Goal: Task Accomplishment & Management: Manage account settings

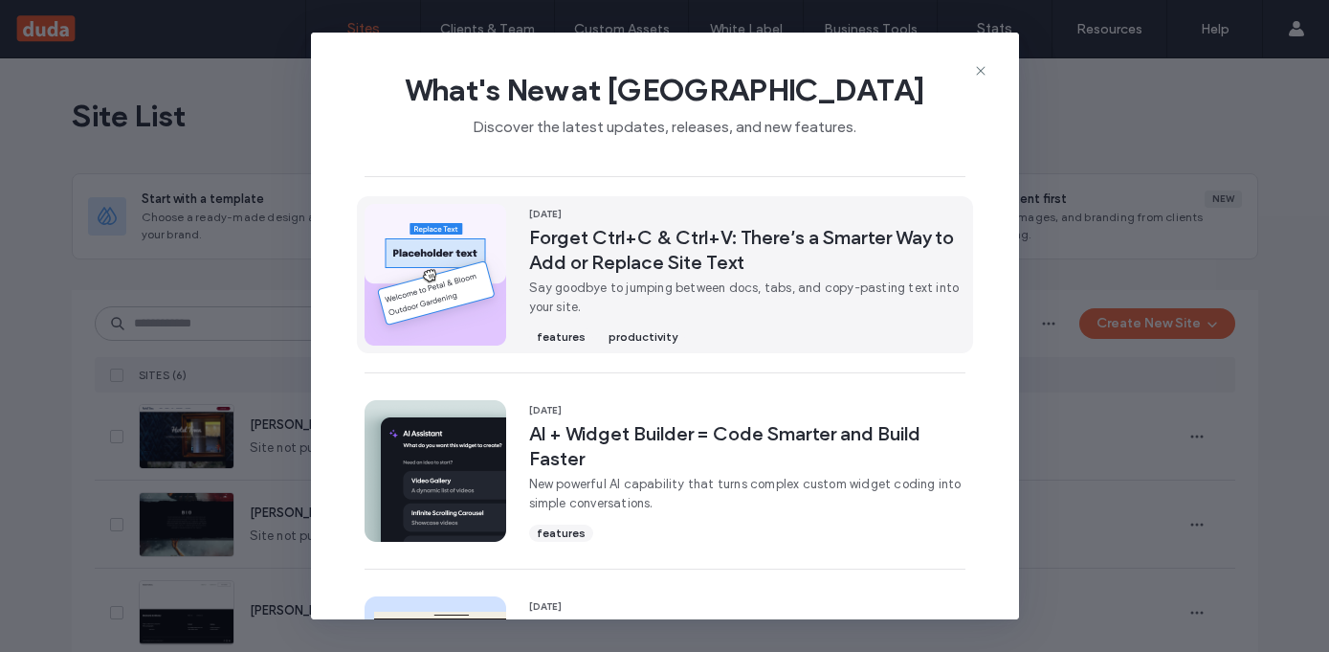
scroll to position [588, 0]
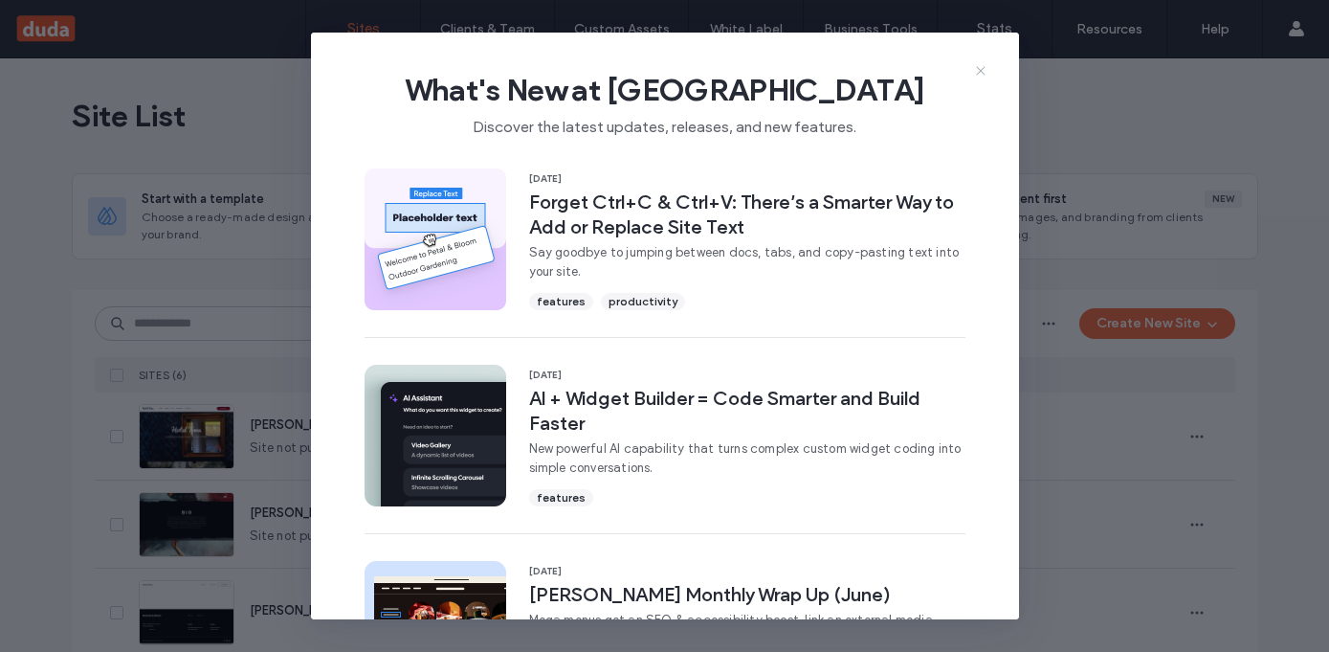
click at [984, 70] on icon at bounding box center [980, 70] width 15 height 15
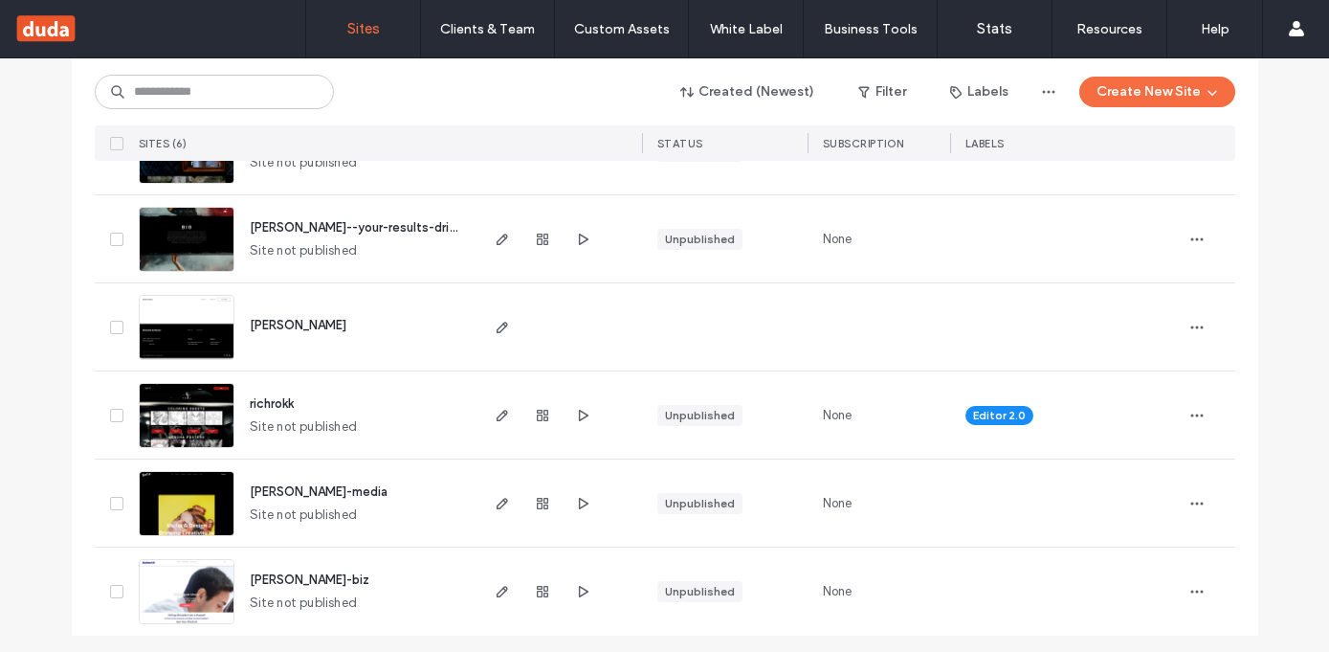
scroll to position [287, 0]
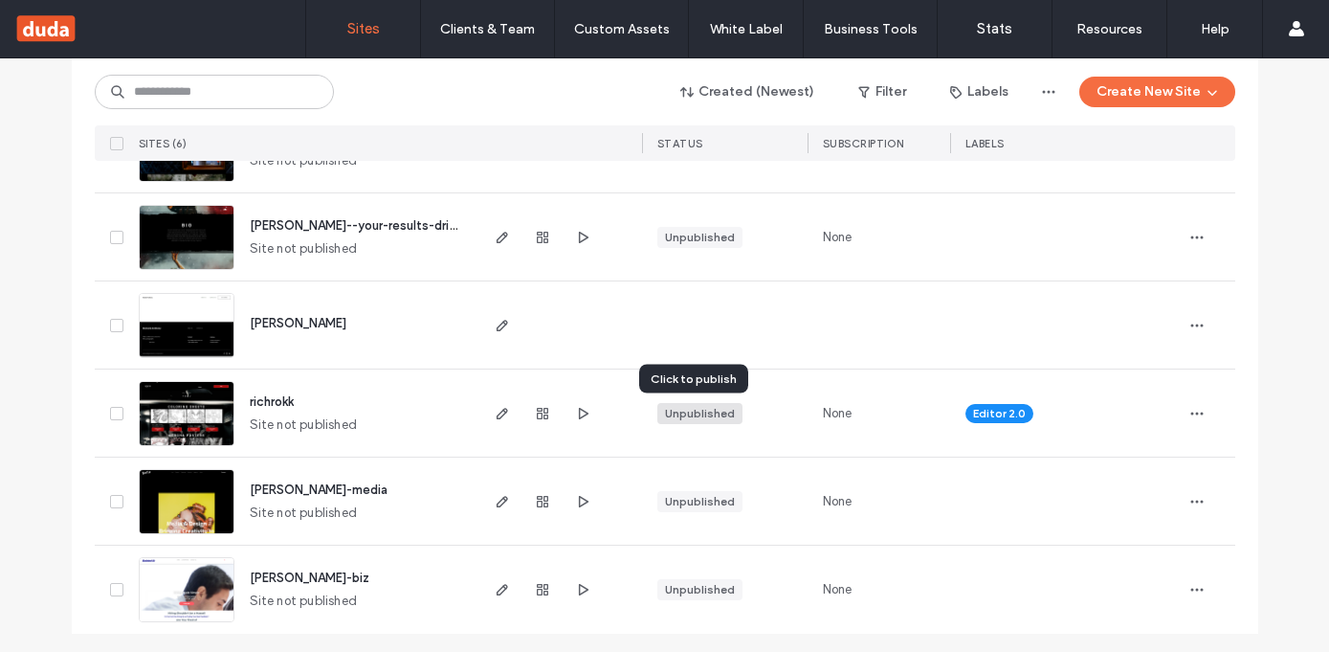
click at [706, 418] on div "Unpublished" at bounding box center [700, 413] width 70 height 17
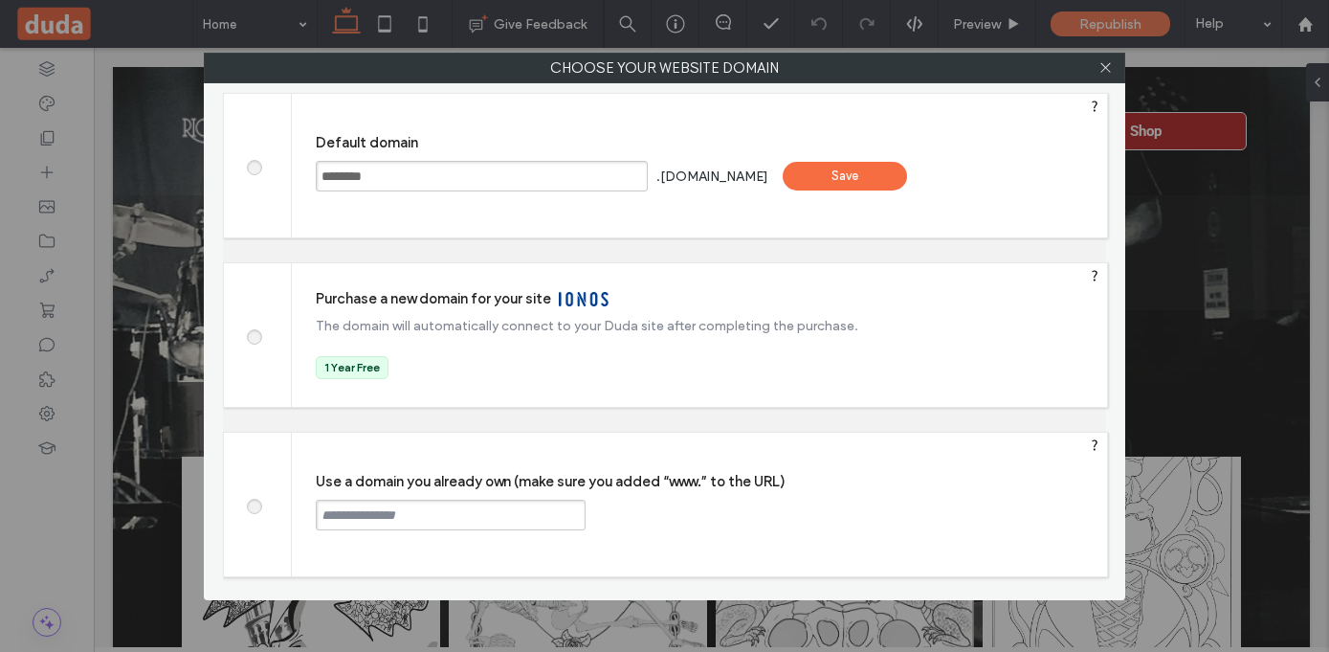
click at [860, 181] on div "Save" at bounding box center [845, 176] width 124 height 29
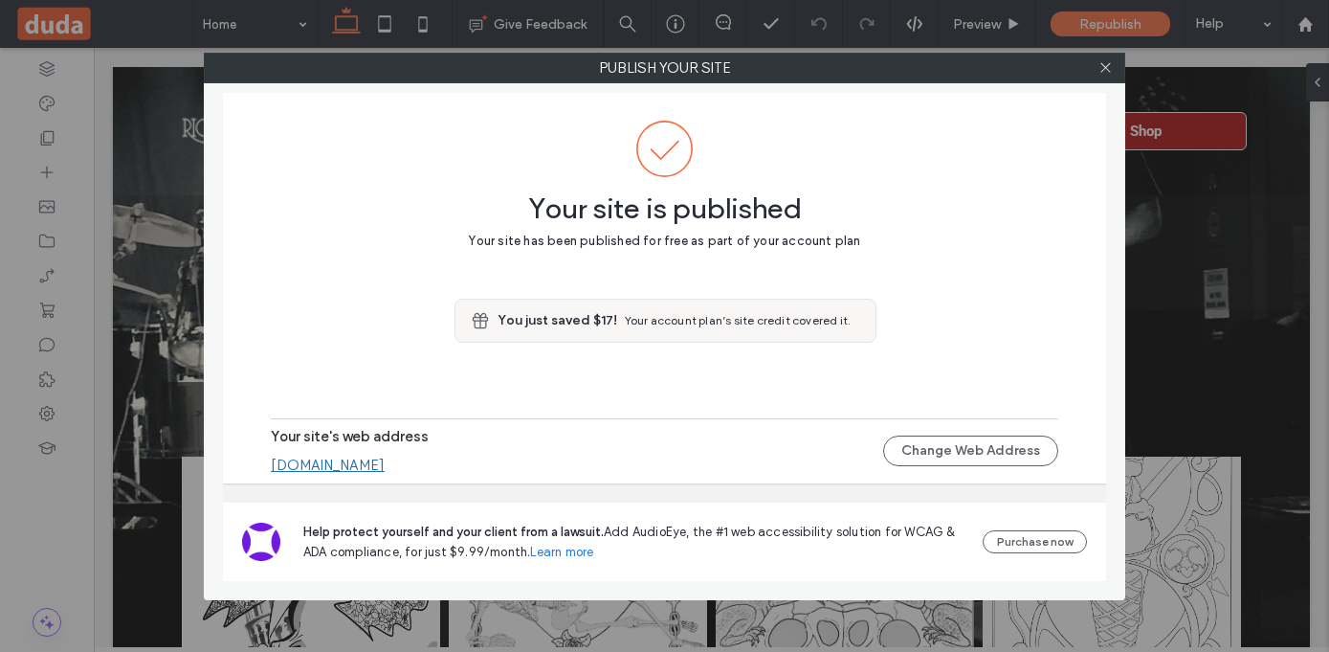
click at [1113, 70] on div at bounding box center [1105, 68] width 29 height 29
click at [922, 453] on button "Change Web Address" at bounding box center [970, 450] width 175 height 31
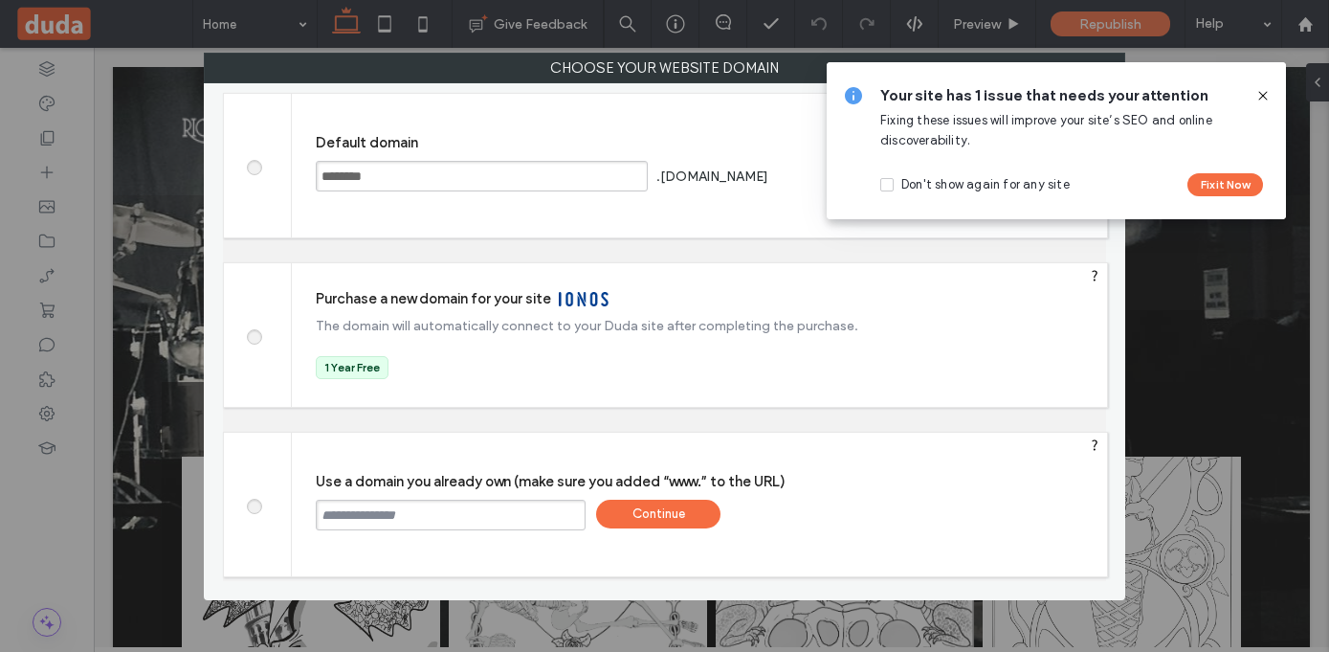
click at [491, 511] on input "text" at bounding box center [451, 514] width 270 height 31
type input "**********"
click at [679, 511] on div "Continue" at bounding box center [658, 513] width 124 height 29
